Goal: Find specific page/section: Find specific page/section

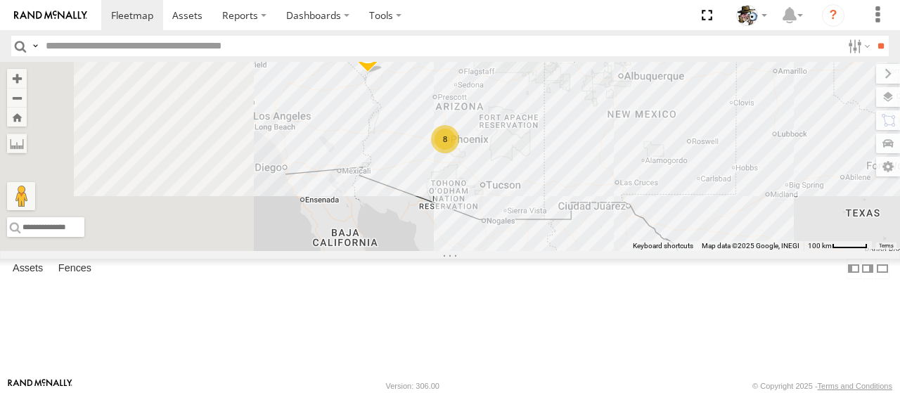
drag, startPoint x: 537, startPoint y: 244, endPoint x: 682, endPoint y: 227, distance: 145.2
click at [682, 227] on div "484 590 425 8 561 F-550 599" at bounding box center [450, 156] width 900 height 189
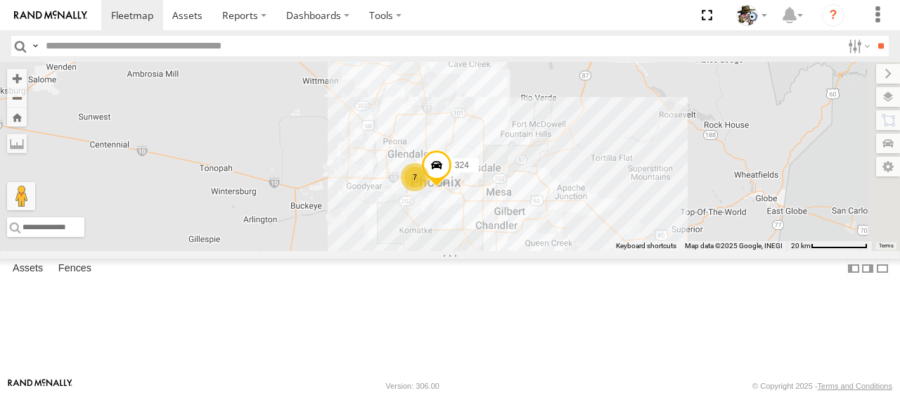
drag, startPoint x: 629, startPoint y: 187, endPoint x: 535, endPoint y: 347, distance: 185.4
click at [535, 251] on div "484 590 425 561 F-550 599 7 324" at bounding box center [450, 156] width 900 height 189
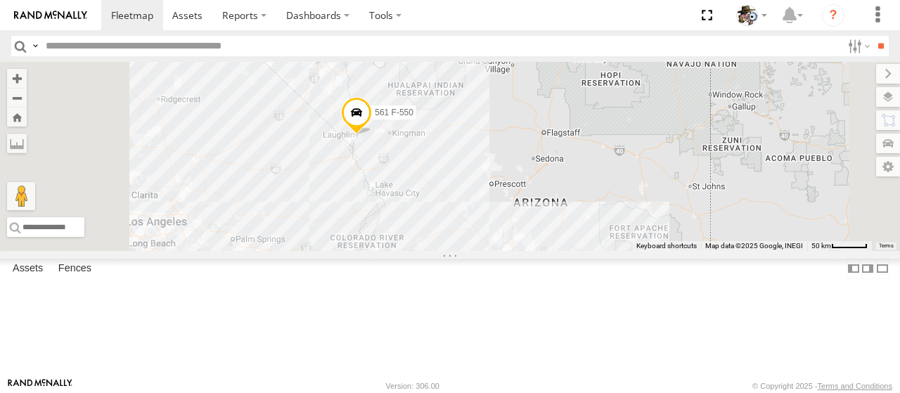
drag, startPoint x: 672, startPoint y: 230, endPoint x: 774, endPoint y: 283, distance: 114.2
click at [772, 251] on div "484 590 425 561 F-550 599 8" at bounding box center [450, 156] width 900 height 189
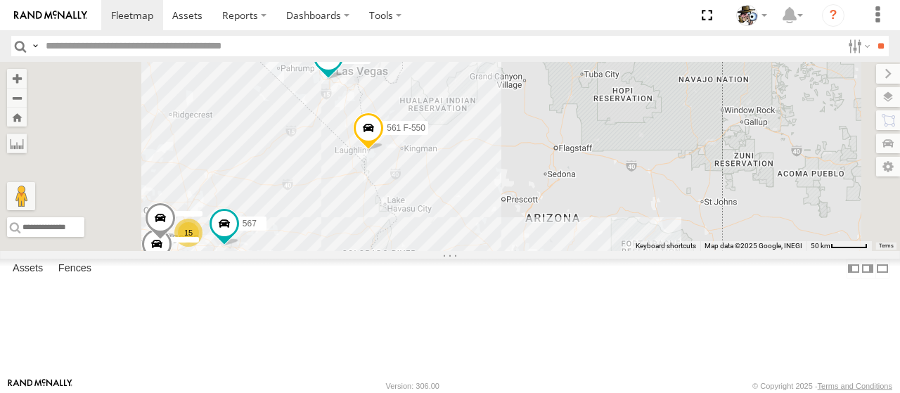
click at [384, 151] on span at bounding box center [368, 132] width 31 height 38
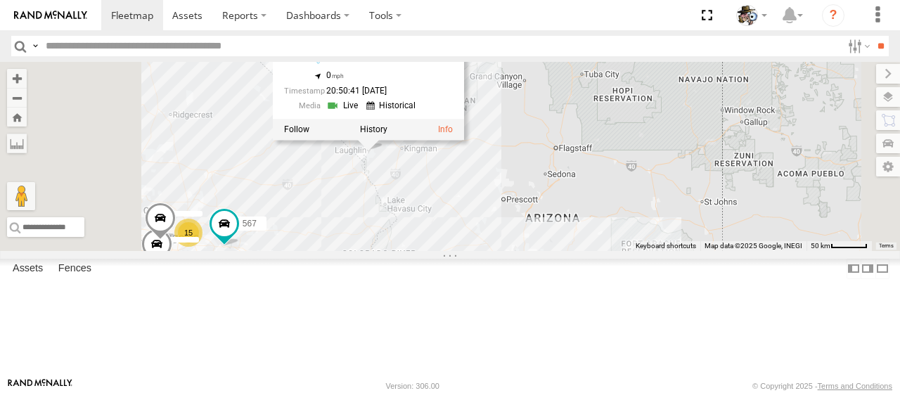
click at [362, 113] on link at bounding box center [344, 105] width 36 height 13
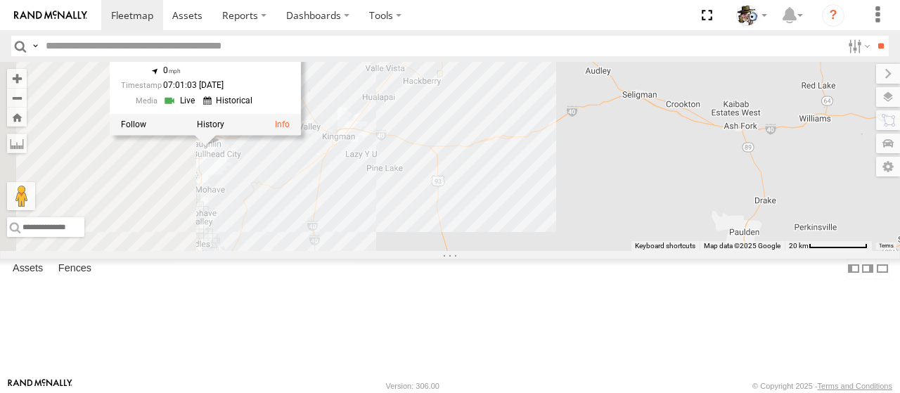
drag, startPoint x: 617, startPoint y: 170, endPoint x: 706, endPoint y: 147, distance: 92.1
click at [813, 106] on div "484 590 425 561 F-550 599 567 561 F-550 Rialto AZ 35.16233 , -114.57398 0 07:01…" at bounding box center [450, 156] width 900 height 189
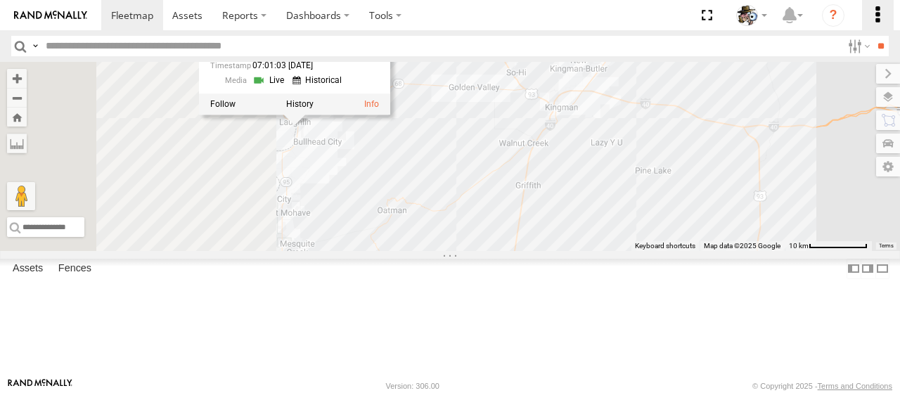
drag, startPoint x: 706, startPoint y: 103, endPoint x: 862, endPoint y: 22, distance: 176.2
click at [900, 26] on body at bounding box center [450, 196] width 900 height 393
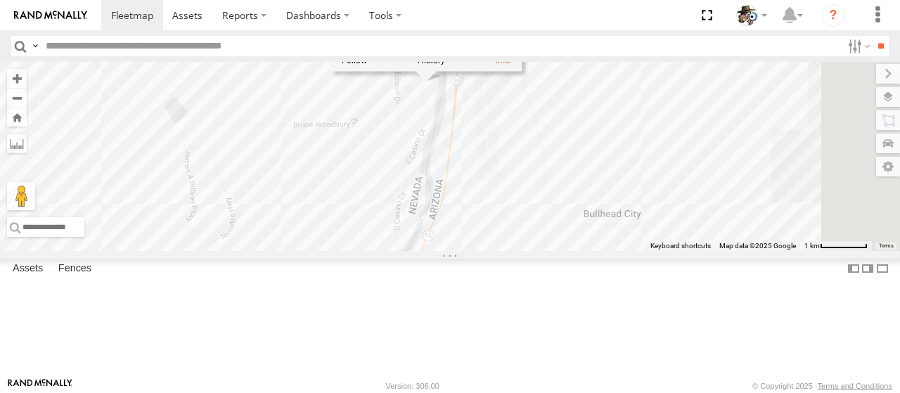
drag, startPoint x: 661, startPoint y: 70, endPoint x: 565, endPoint y: 152, distance: 126.7
click at [565, 152] on div "484 590 425 561 F-550 599 567 561 F-550 Rialto AZ 35.16233 , -114.57398 0 07:01…" at bounding box center [450, 156] width 900 height 189
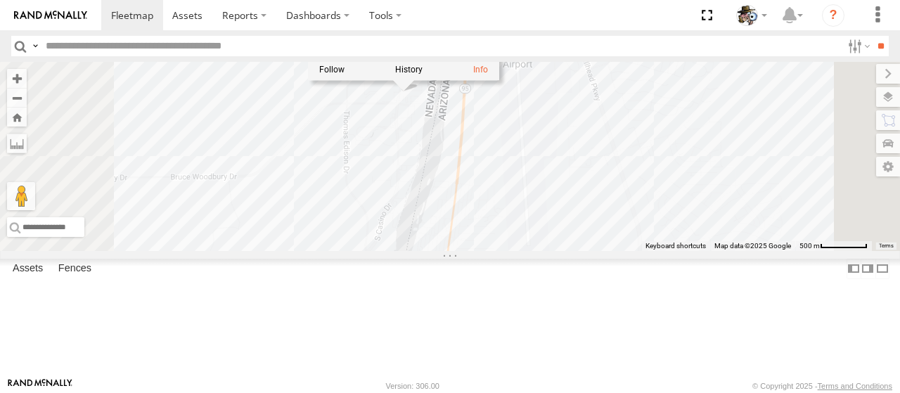
drag, startPoint x: 608, startPoint y: 146, endPoint x: 584, endPoint y: 166, distance: 31.4
click at [584, 166] on div "484 590 425 561 F-550 599 567 561 F-550 Rialto AZ 35.16233 , -114.57398 0 07:01…" at bounding box center [450, 156] width 900 height 189
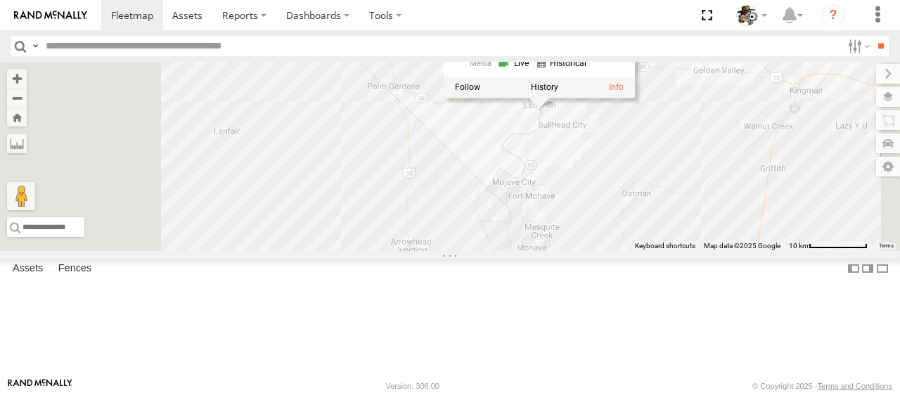
click at [482, 151] on div "484 590 425 561 F-550 599 567 561 F-550 Rialto AZ 35.16233 , -114.57398 0 07:01…" at bounding box center [450, 156] width 900 height 189
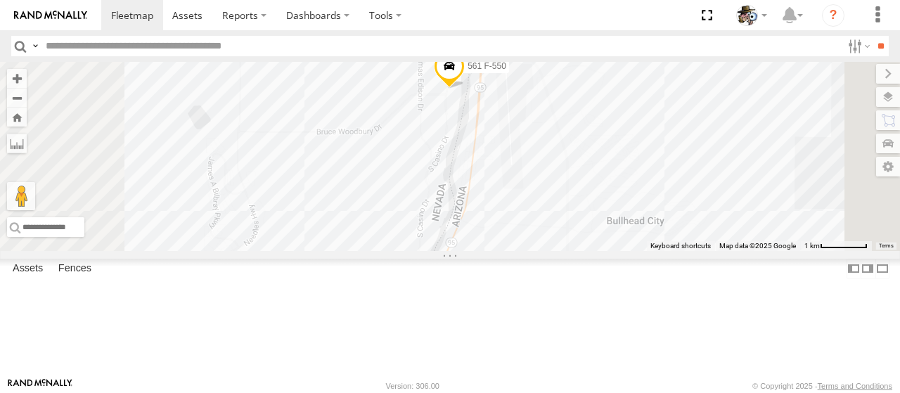
drag, startPoint x: 705, startPoint y: 129, endPoint x: 679, endPoint y: 191, distance: 66.5
click at [679, 191] on div "484 590 425 561 F-550 599 567" at bounding box center [450, 156] width 900 height 189
click at [890, 95] on label at bounding box center [874, 97] width 51 height 20
click at [0, 0] on label at bounding box center [0, 0] width 0 height 0
click at [0, 0] on span "Satellite + Roadmap" at bounding box center [0, 0] width 0 height 0
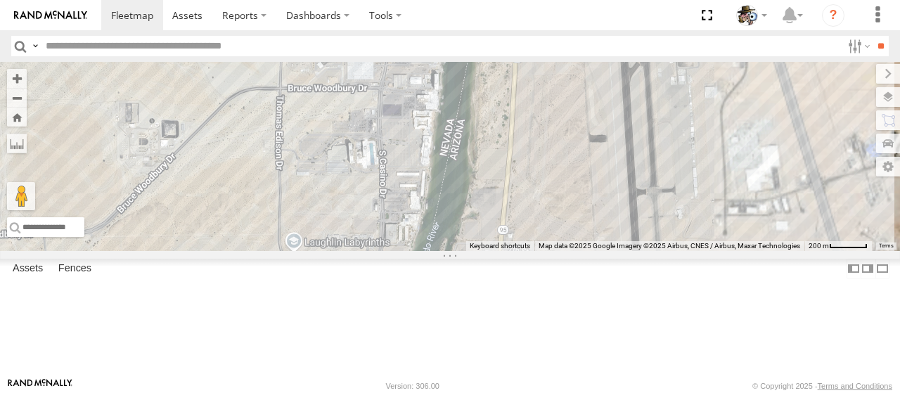
drag, startPoint x: 633, startPoint y: 123, endPoint x: 589, endPoint y: 156, distance: 54.7
click at [589, 156] on div "484 590 425 561 F-550 599 567" at bounding box center [450, 156] width 900 height 189
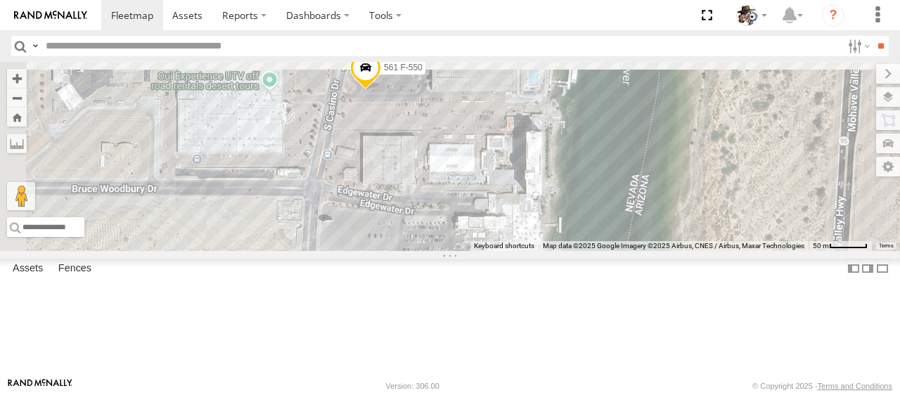
drag, startPoint x: 548, startPoint y: 89, endPoint x: 588, endPoint y: 183, distance: 101.8
click at [584, 193] on div "484 590 425 561 F-550 599 567" at bounding box center [450, 156] width 900 height 189
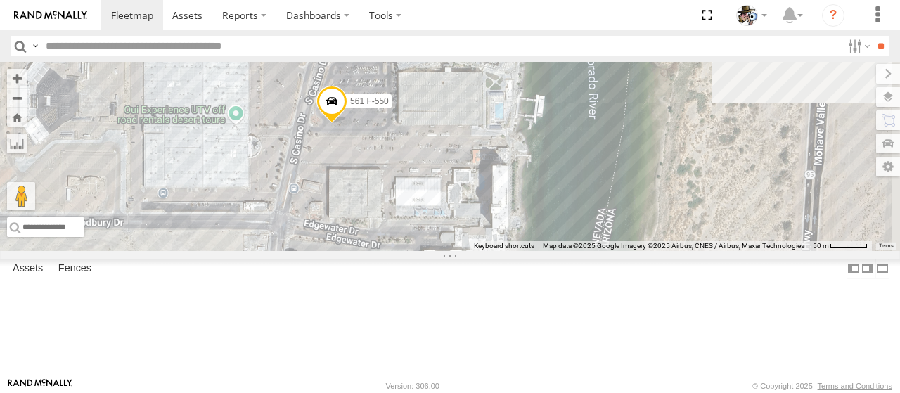
drag, startPoint x: 589, startPoint y: 155, endPoint x: 550, endPoint y: 191, distance: 52.3
click at [550, 191] on div "484 590 425 561 F-550 599 567" at bounding box center [450, 156] width 900 height 189
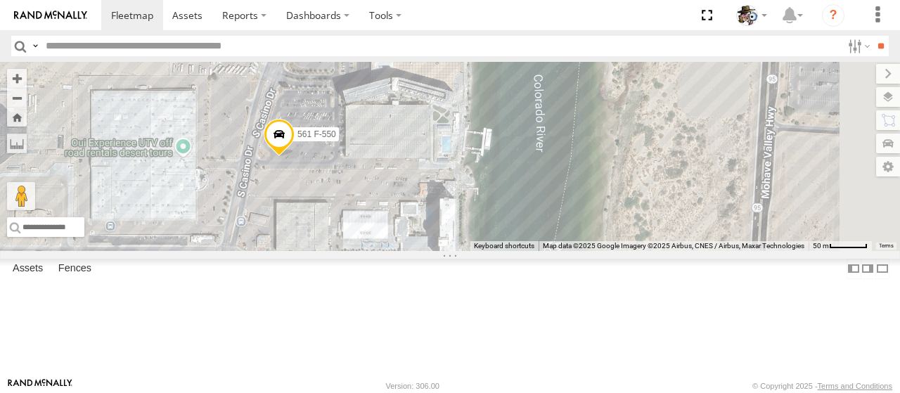
drag, startPoint x: 619, startPoint y: 164, endPoint x: 565, endPoint y: 197, distance: 63.5
click at [565, 197] on div "484 590 425 561 F-550 599 567" at bounding box center [450, 156] width 900 height 189
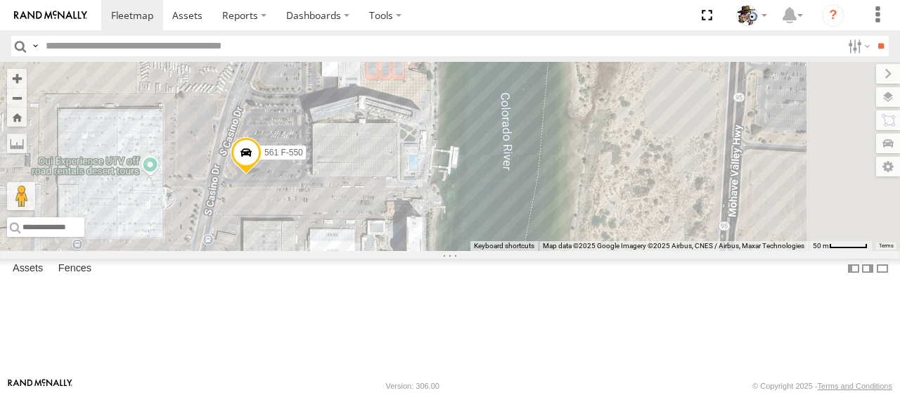
drag, startPoint x: 603, startPoint y: 185, endPoint x: 564, endPoint y: 205, distance: 43.4
click at [564, 205] on div "484 590 425 561 F-550 599 567" at bounding box center [450, 156] width 900 height 189
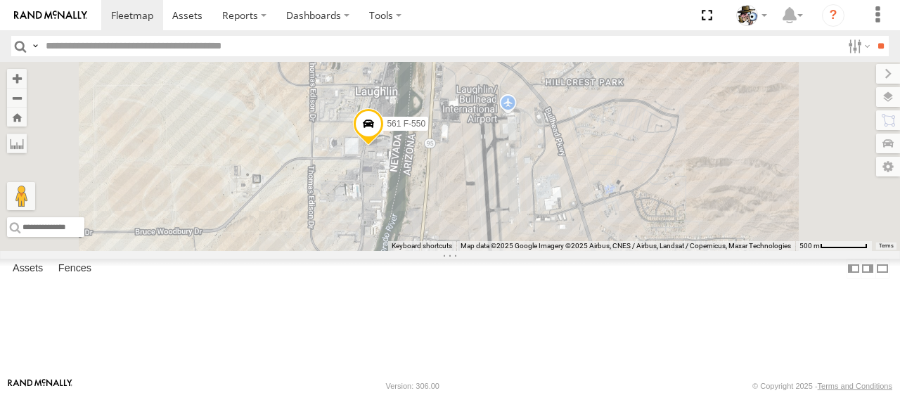
click at [384, 146] on span at bounding box center [368, 127] width 31 height 38
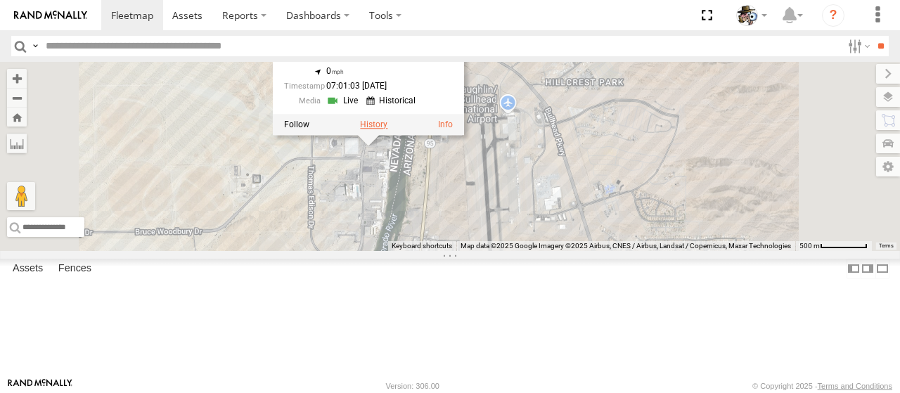
click at [388, 129] on label at bounding box center [373, 125] width 27 height 10
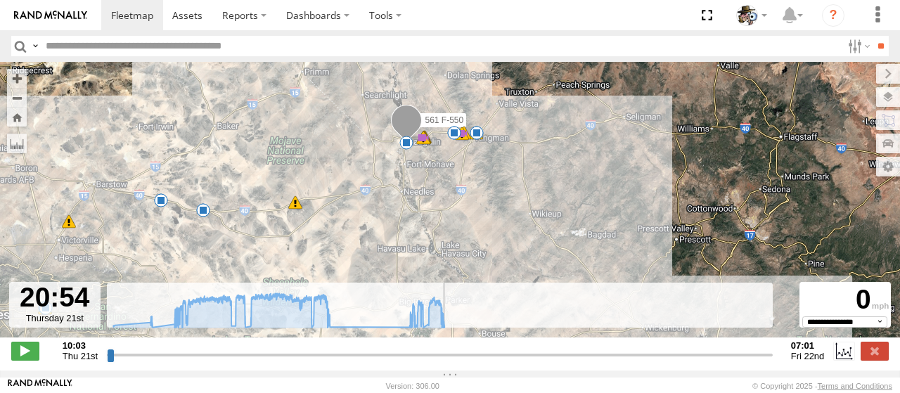
drag, startPoint x: 111, startPoint y: 363, endPoint x: 454, endPoint y: 354, distance: 343.4
type input "**********"
click at [453, 355] on input "range" at bounding box center [440, 354] width 666 height 13
click at [853, 71] on label at bounding box center [876, 74] width 47 height 20
click at [129, 8] on span at bounding box center [132, 14] width 42 height 13
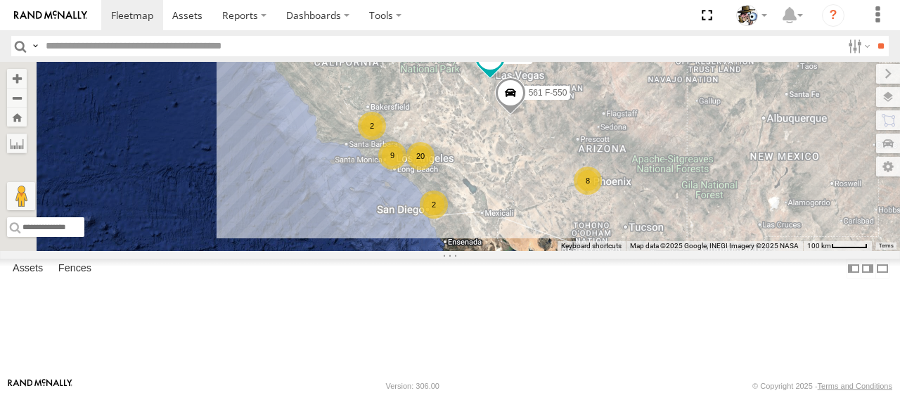
drag, startPoint x: 521, startPoint y: 207, endPoint x: 646, endPoint y: 164, distance: 133.2
click at [653, 154] on div "484 590 425 20 8 9 2 2 561 F-550 599" at bounding box center [450, 156] width 900 height 189
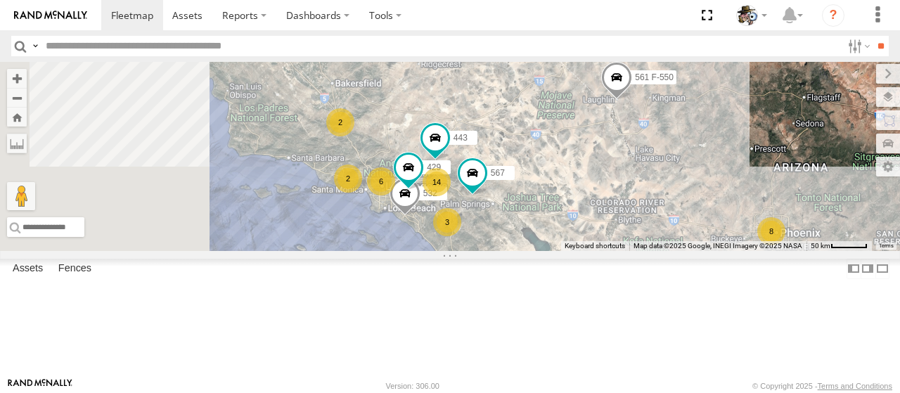
drag, startPoint x: 639, startPoint y: 210, endPoint x: 716, endPoint y: 181, distance: 82.8
click at [716, 181] on div "484 590 425 561 F-550 599 14 8 6 2 532 2 2 3 443 429 567" at bounding box center [450, 156] width 900 height 189
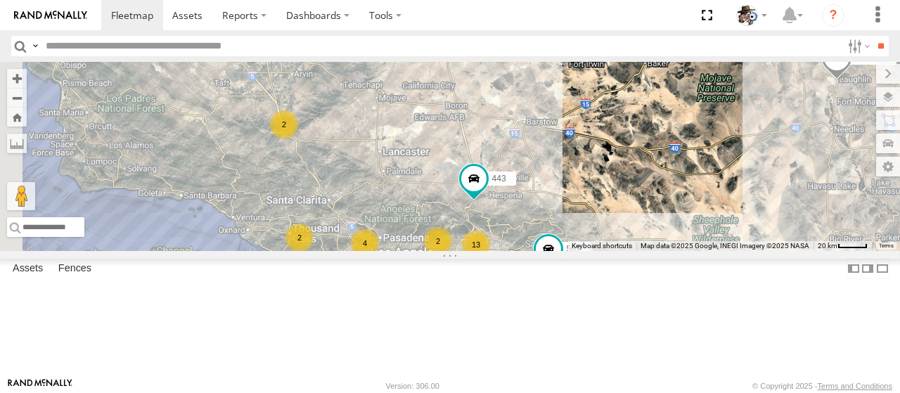
drag, startPoint x: 568, startPoint y: 162, endPoint x: 633, endPoint y: 184, distance: 68.3
click at [634, 184] on div "484 590 425 561 F-550 599 532 443 567 13 4 2 2 2 2 596 2" at bounding box center [450, 156] width 900 height 189
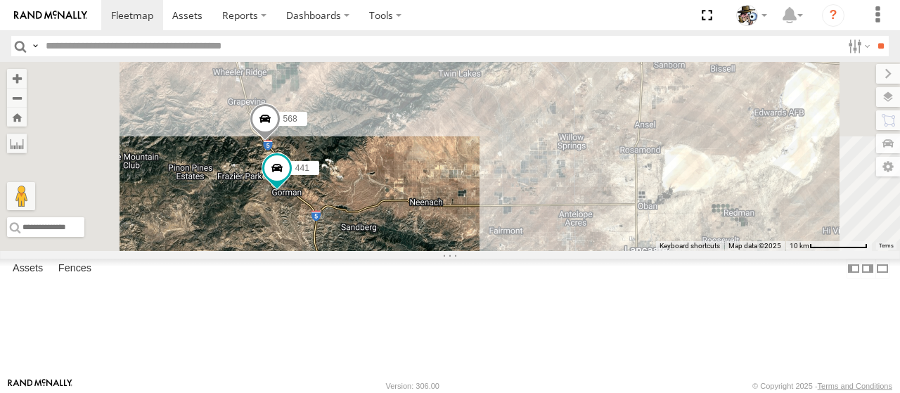
drag, startPoint x: 438, startPoint y: 182, endPoint x: 431, endPoint y: 306, distance: 124.0
click at [431, 251] on div "484 590 425 561 F-550 599 532 443 567 596 568 482 600 441" at bounding box center [450, 156] width 900 height 189
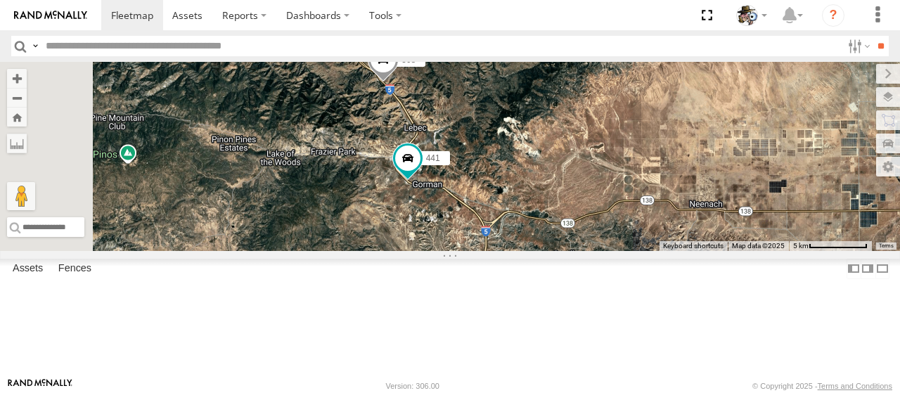
drag, startPoint x: 529, startPoint y: 203, endPoint x: 708, endPoint y: 165, distance: 182.5
click at [708, 165] on div "484 590 425 561 F-550 599 532 443 567 596 568 482 600 441" at bounding box center [450, 156] width 900 height 189
click at [423, 181] on span at bounding box center [407, 162] width 31 height 38
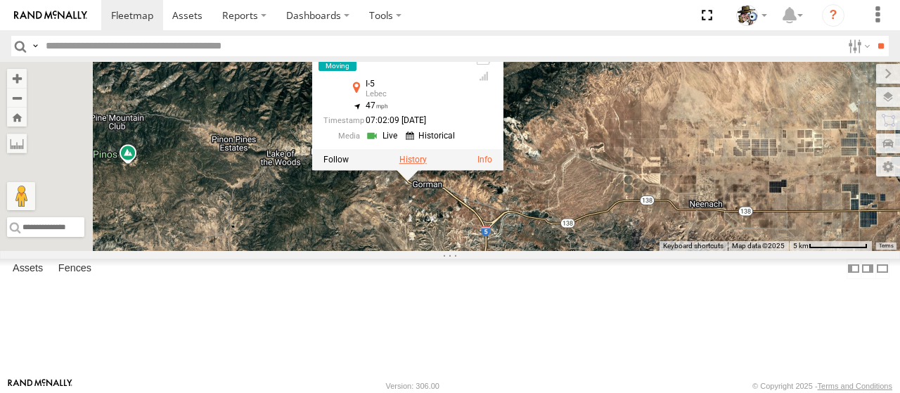
click at [427, 165] on label at bounding box center [413, 160] width 27 height 10
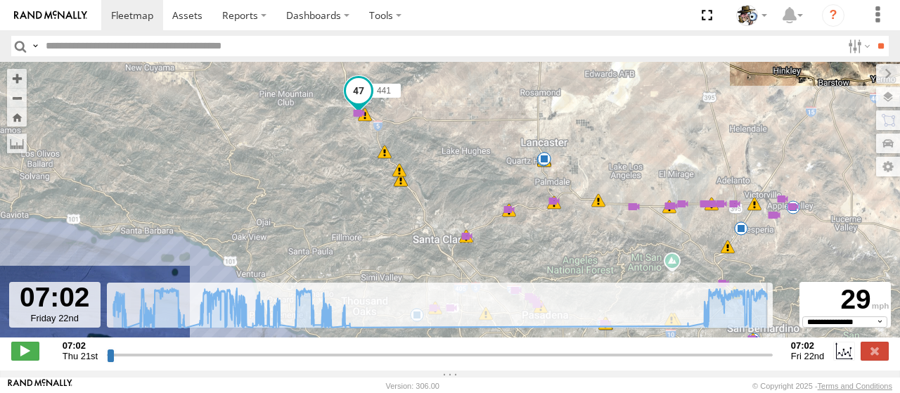
drag, startPoint x: 110, startPoint y: 366, endPoint x: 795, endPoint y: 364, distance: 684.4
type input "**********"
click at [773, 362] on input "range" at bounding box center [440, 354] width 666 height 13
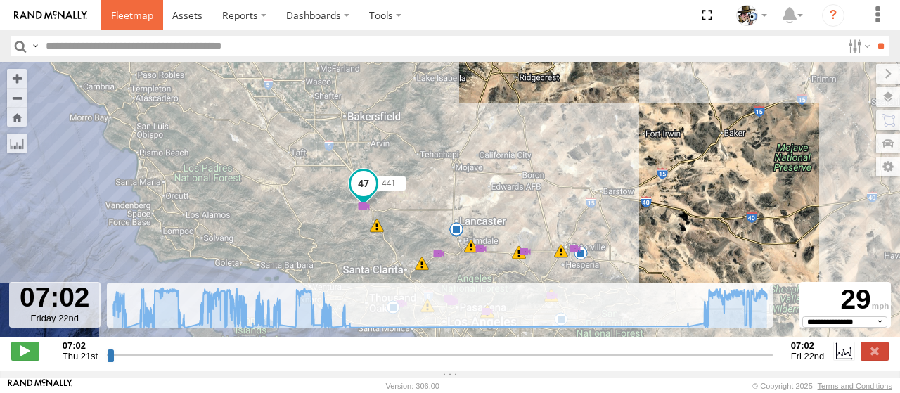
click at [127, 23] on link at bounding box center [132, 15] width 62 height 30
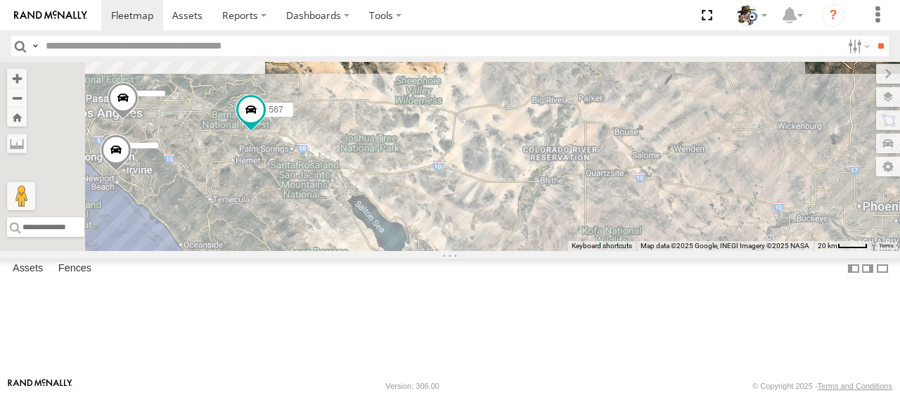
drag, startPoint x: 486, startPoint y: 129, endPoint x: 652, endPoint y: 127, distance: 166.0
click at [652, 127] on div "484 590 425 567" at bounding box center [450, 156] width 900 height 189
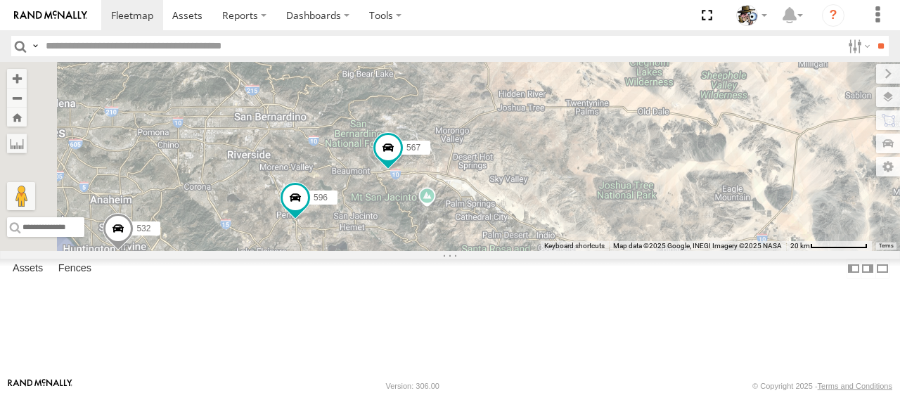
drag, startPoint x: 542, startPoint y: 178, endPoint x: 691, endPoint y: 229, distance: 158.1
click at [691, 229] on div "484 590 425 532 443 567 596" at bounding box center [450, 156] width 900 height 189
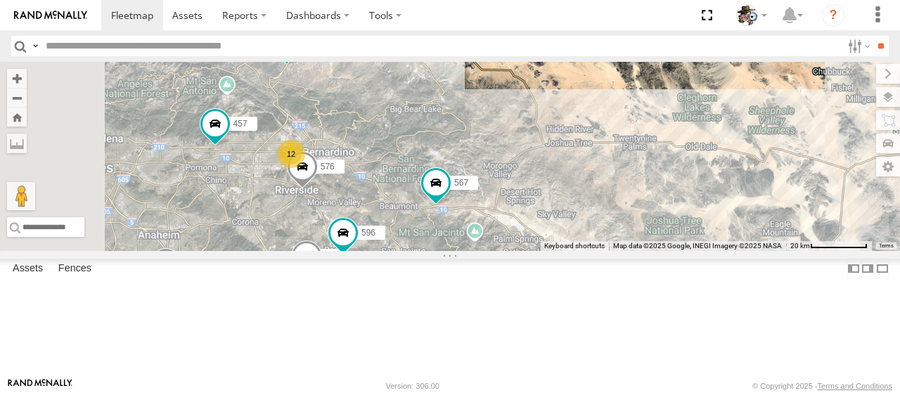
drag, startPoint x: 566, startPoint y: 144, endPoint x: 675, endPoint y: 206, distance: 125.4
click at [675, 206] on div "484 590 425 532 443 567 596 12 457 564 472 576" at bounding box center [450, 156] width 900 height 189
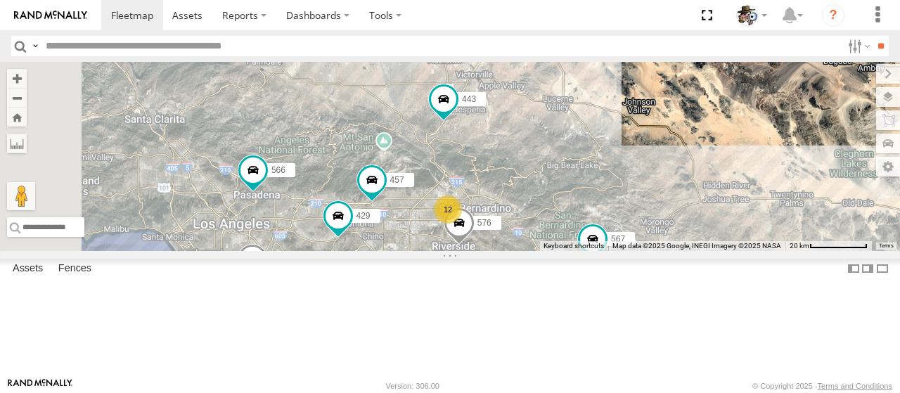
drag, startPoint x: 551, startPoint y: 163, endPoint x: 637, endPoint y: 197, distance: 92.2
click at [637, 197] on div "484 590 425 532 443 567 596 12 457 564 472 576 566 565 429" at bounding box center [450, 156] width 900 height 189
